Goal: Task Accomplishment & Management: Manage account settings

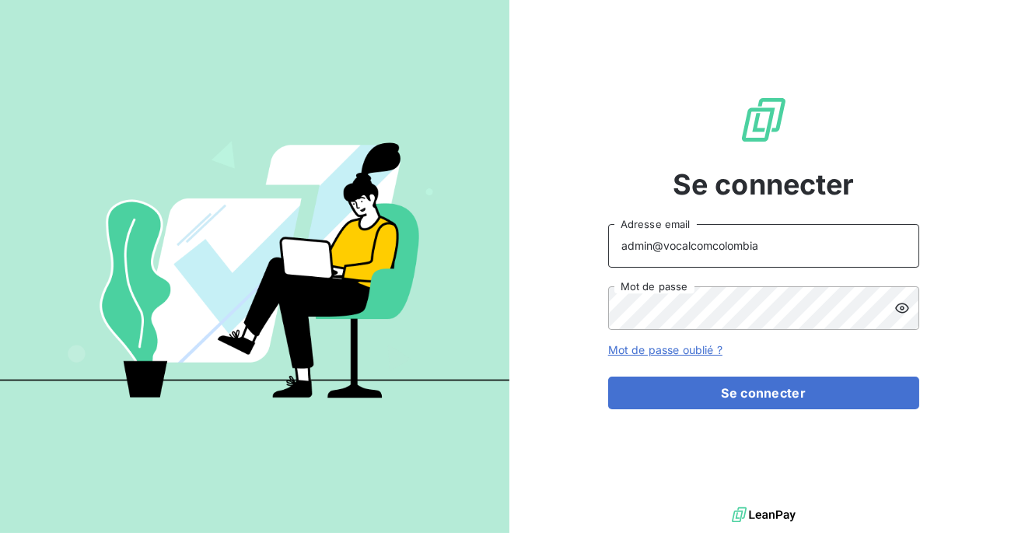
click at [762, 238] on input "admin@vocalcomcolombia" at bounding box center [763, 246] width 311 height 44
click at [764, 248] on input "admin@vocalcomcolombia" at bounding box center [763, 246] width 311 height 44
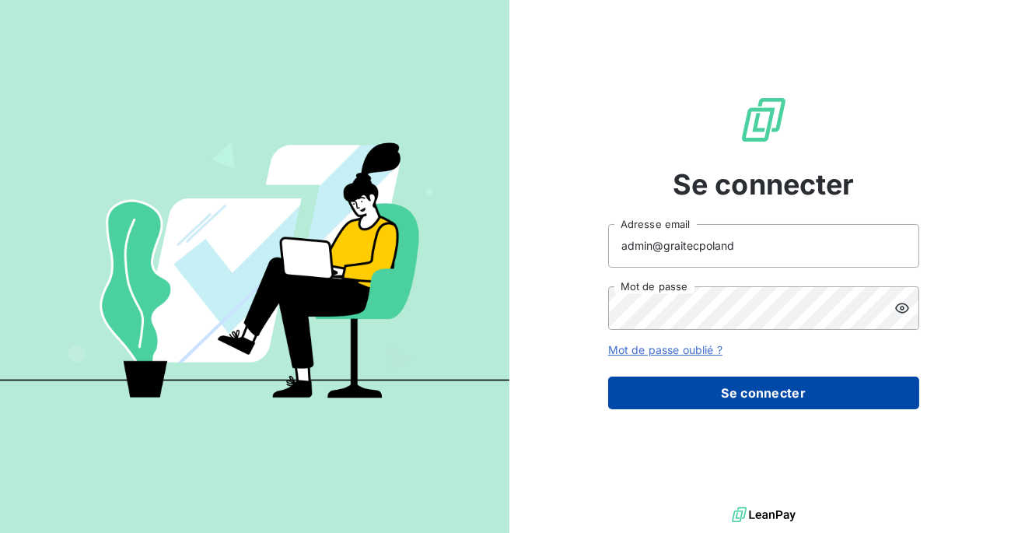
type input "admin@graitecpoland"
click at [760, 389] on button "Se connecter" at bounding box center [763, 393] width 311 height 33
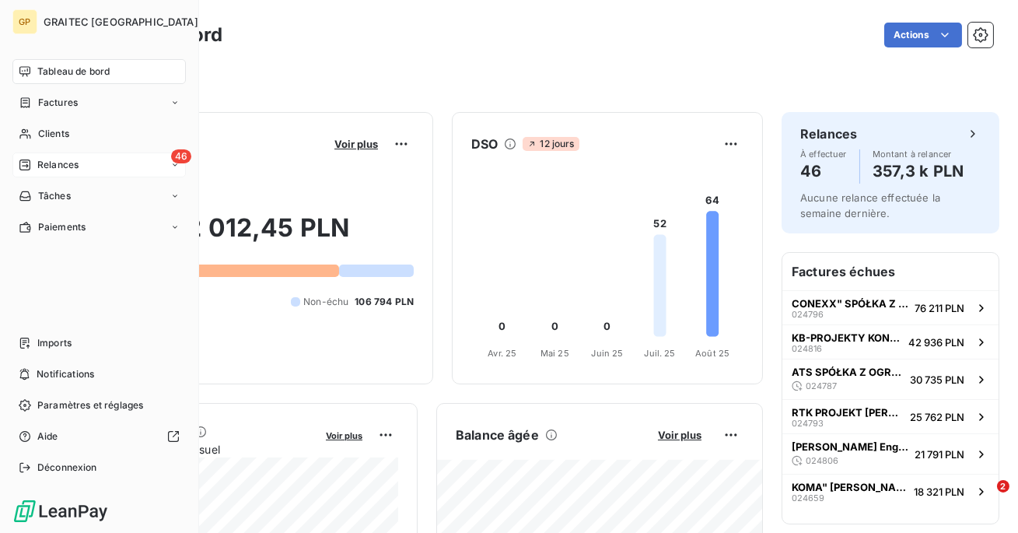
click at [72, 167] on span "Relances" at bounding box center [57, 165] width 41 height 14
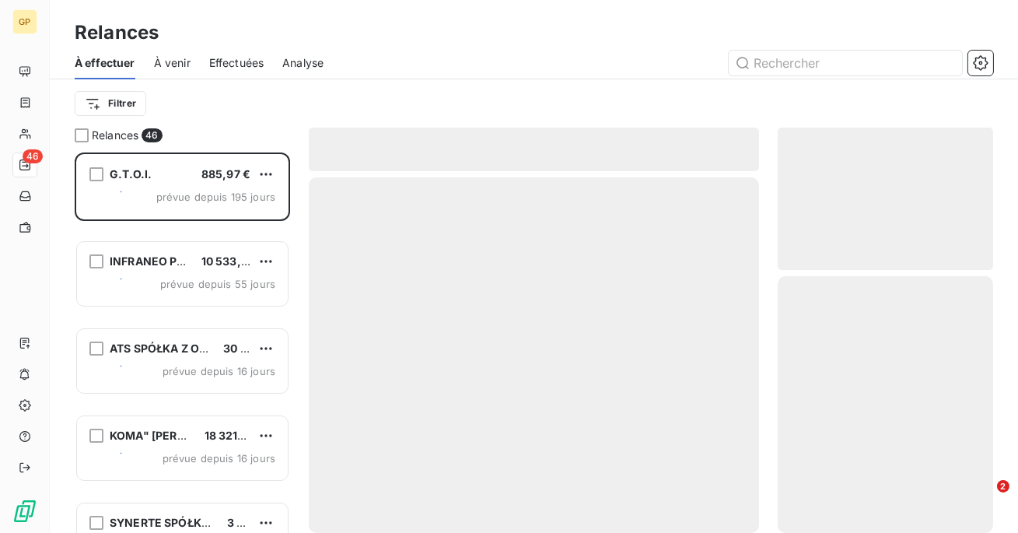
scroll to position [380, 216]
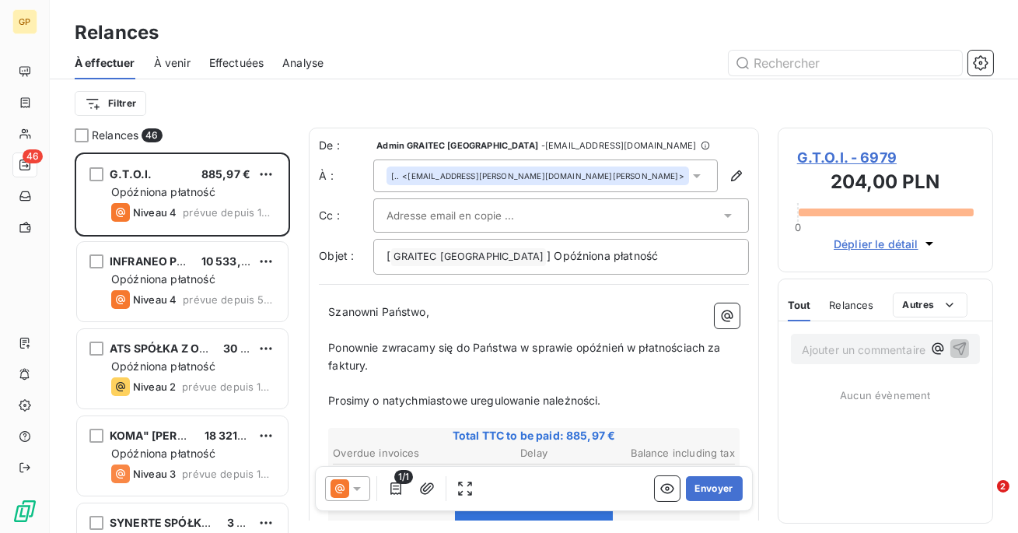
click at [233, 65] on span "Effectuées" at bounding box center [236, 63] width 55 height 16
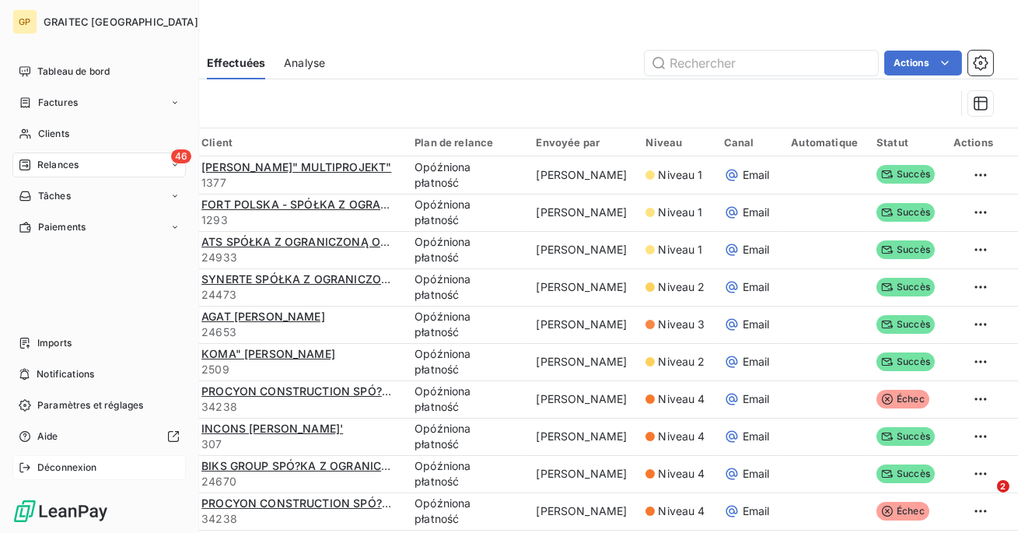
click at [47, 474] on span "Déconnexion" at bounding box center [67, 468] width 60 height 14
